Goal: Information Seeking & Learning: Learn about a topic

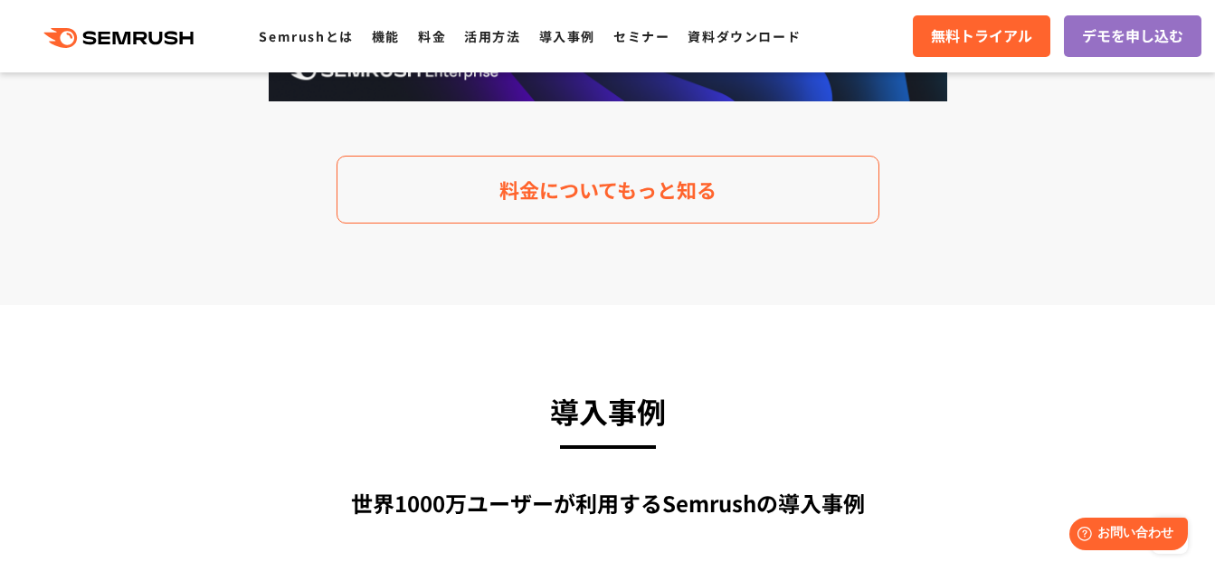
scroll to position [3919, 0]
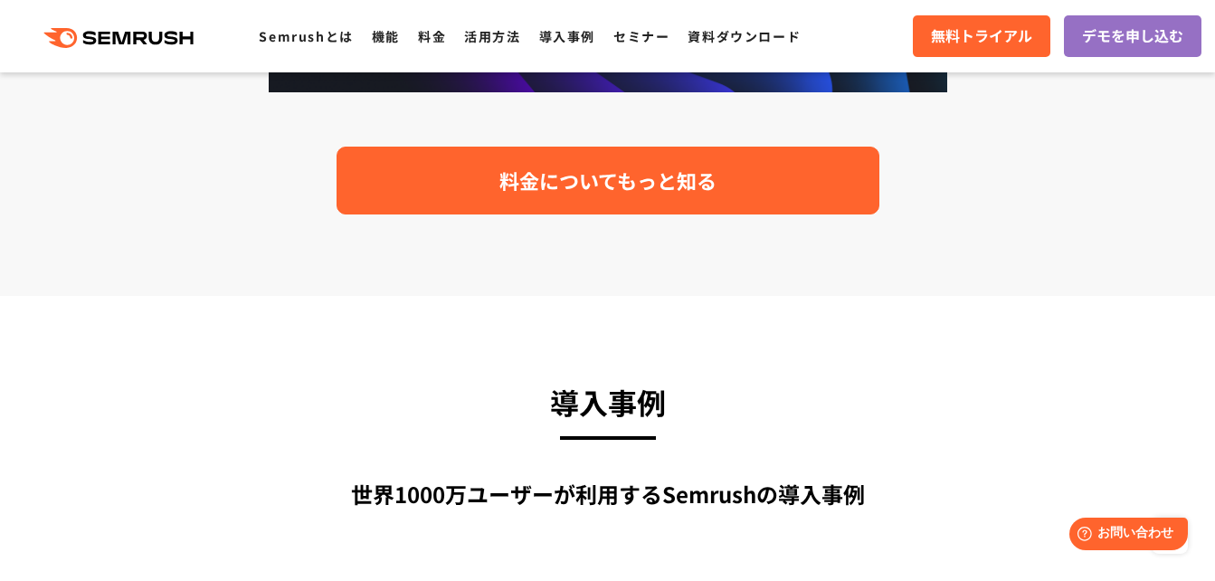
click at [639, 181] on span "料金についてもっと知る" at bounding box center [607, 181] width 217 height 32
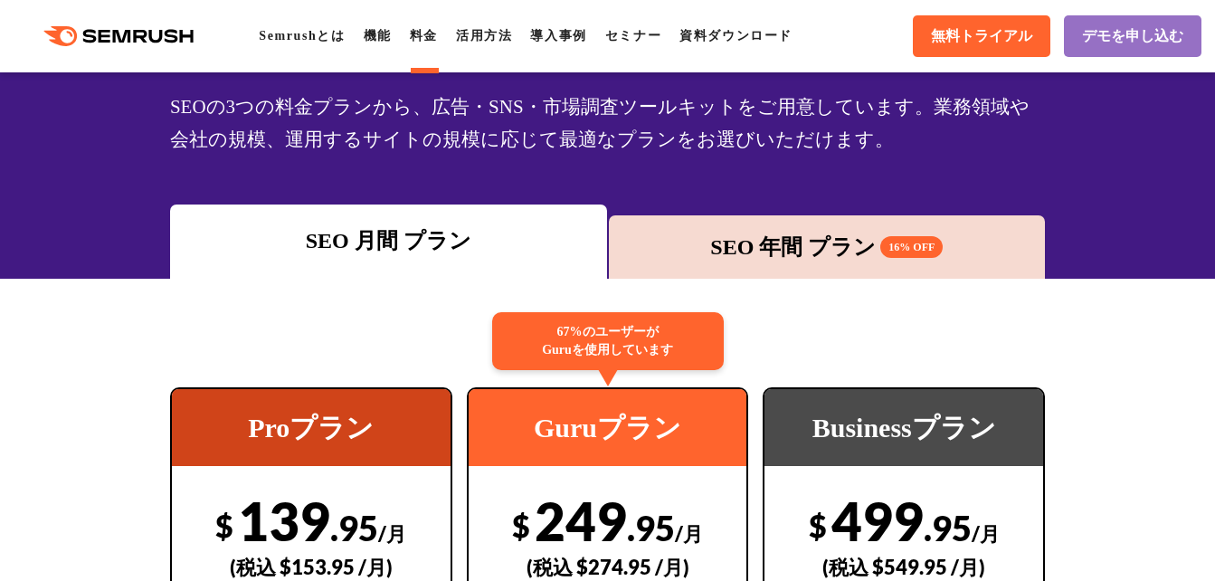
scroll to position [181, 0]
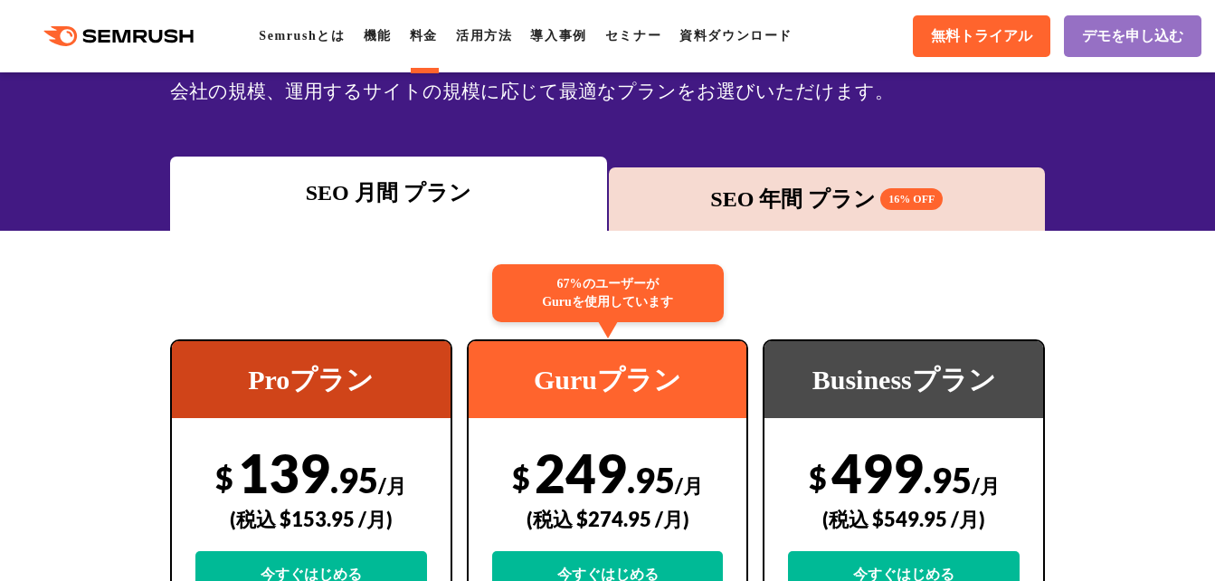
click at [822, 203] on div "SEO 年間 プラン 16% OFF" at bounding box center [827, 199] width 419 height 33
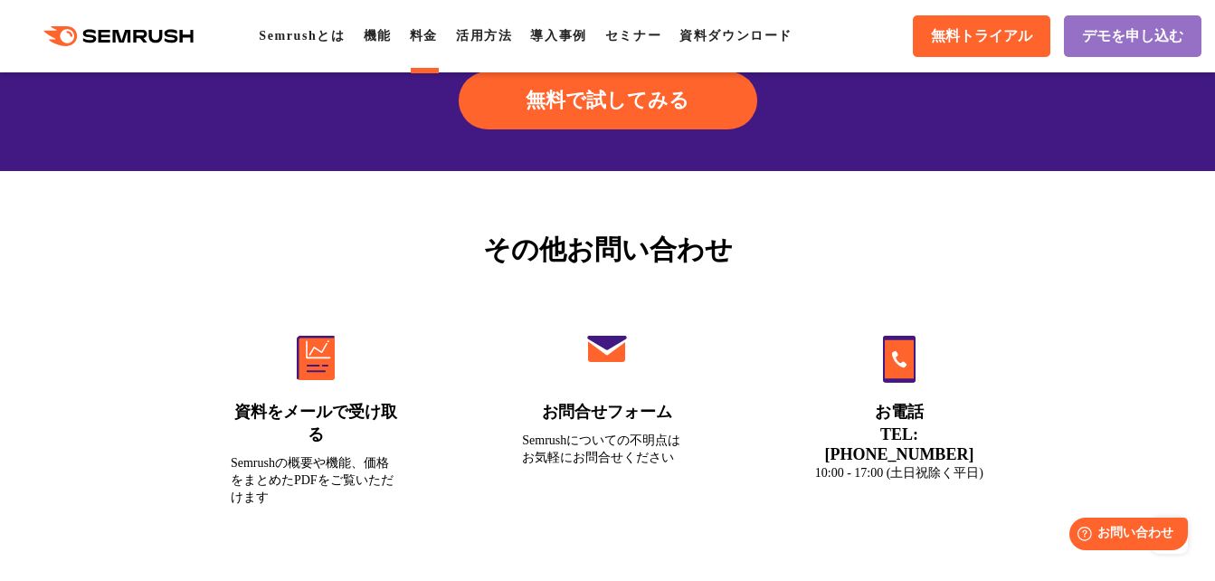
scroll to position [6361, 0]
